Goal: Complete application form

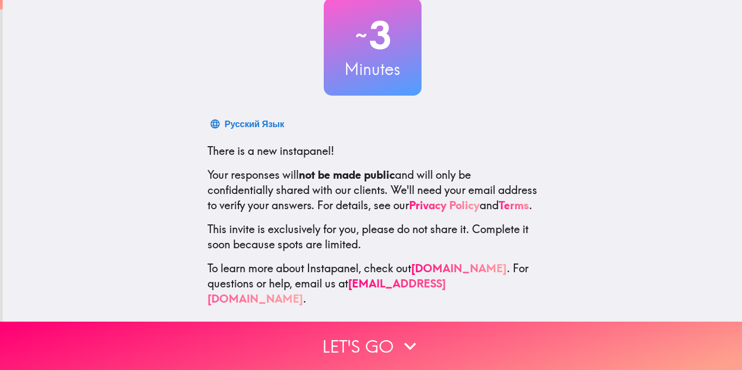
scroll to position [74, 0]
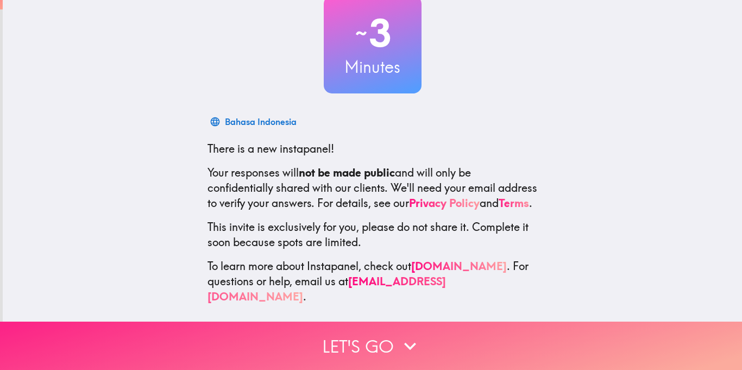
click at [413, 343] on icon "button" at bounding box center [410, 346] width 24 height 24
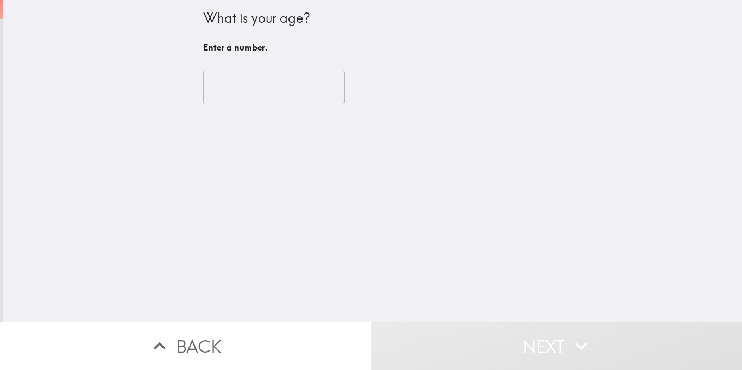
click at [292, 88] on input "number" at bounding box center [274, 88] width 142 height 34
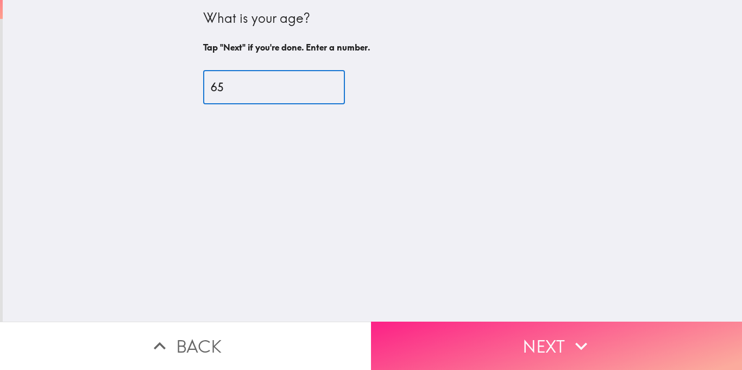
type input "65"
click at [605, 339] on button "Next" at bounding box center [556, 346] width 371 height 48
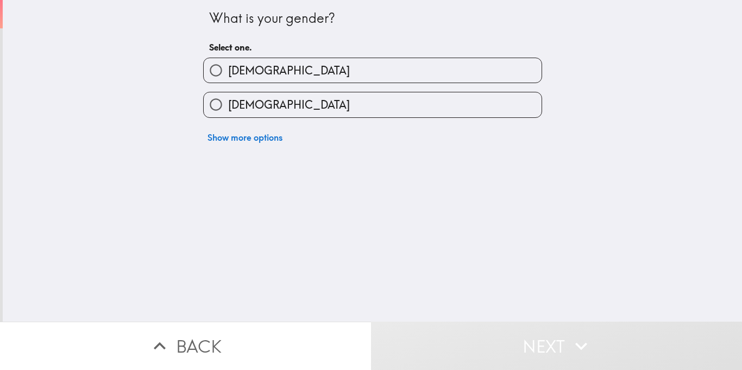
click at [452, 110] on label "[DEMOGRAPHIC_DATA]" at bounding box center [373, 104] width 338 height 24
click at [228, 110] on input "[DEMOGRAPHIC_DATA]" at bounding box center [216, 104] width 24 height 24
radio input "true"
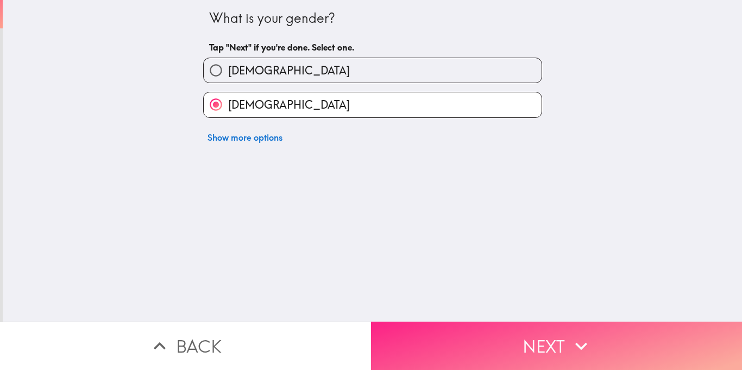
click at [557, 341] on button "Next" at bounding box center [556, 346] width 371 height 48
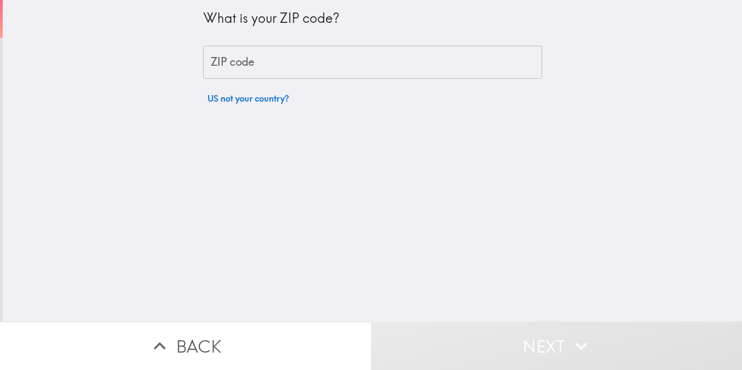
click at [418, 80] on div "What is your ZIP code? ZIP code ZIP code US not your country?" at bounding box center [372, 54] width 339 height 109
click at [418, 64] on input "ZIP code" at bounding box center [372, 63] width 339 height 34
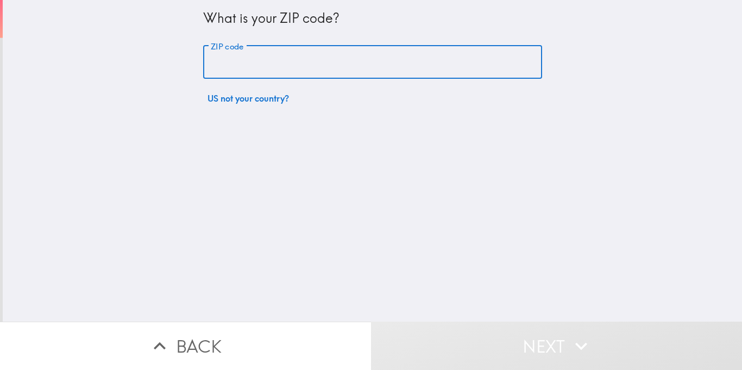
type input "80020"
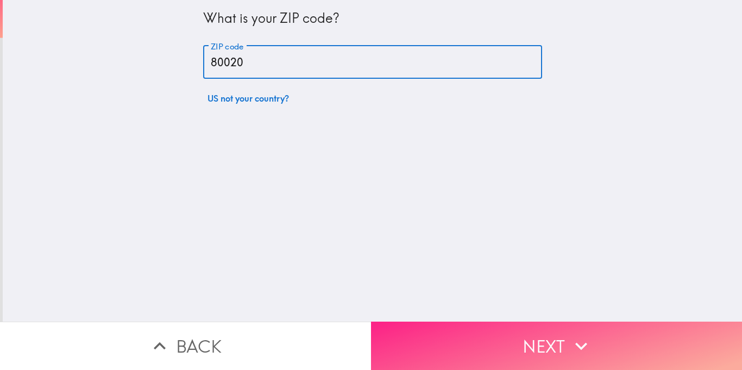
click at [580, 355] on icon "button" at bounding box center [582, 346] width 24 height 24
